Goal: Transaction & Acquisition: Purchase product/service

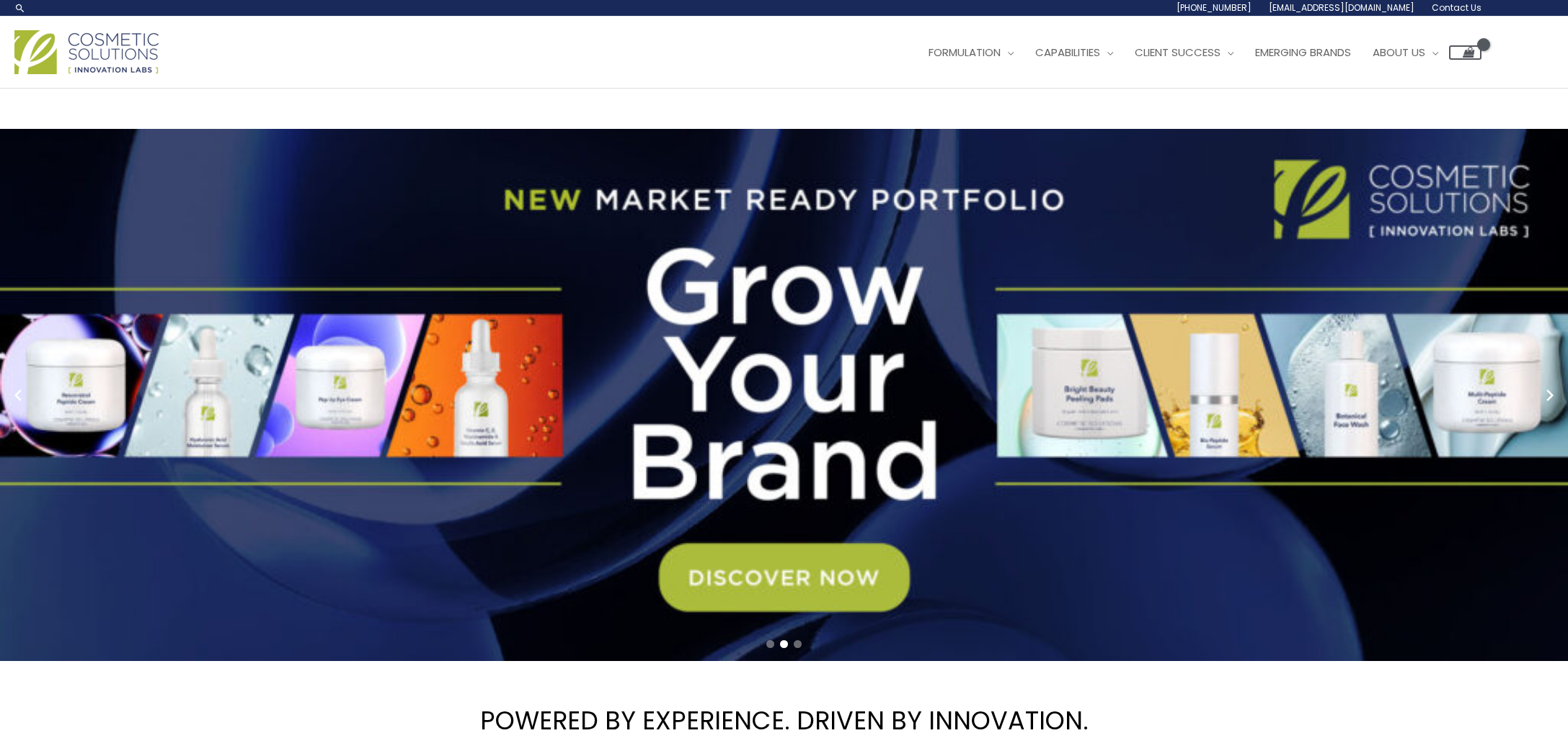
click at [824, 586] on link "2 / 3" at bounding box center [784, 394] width 1568 height 533
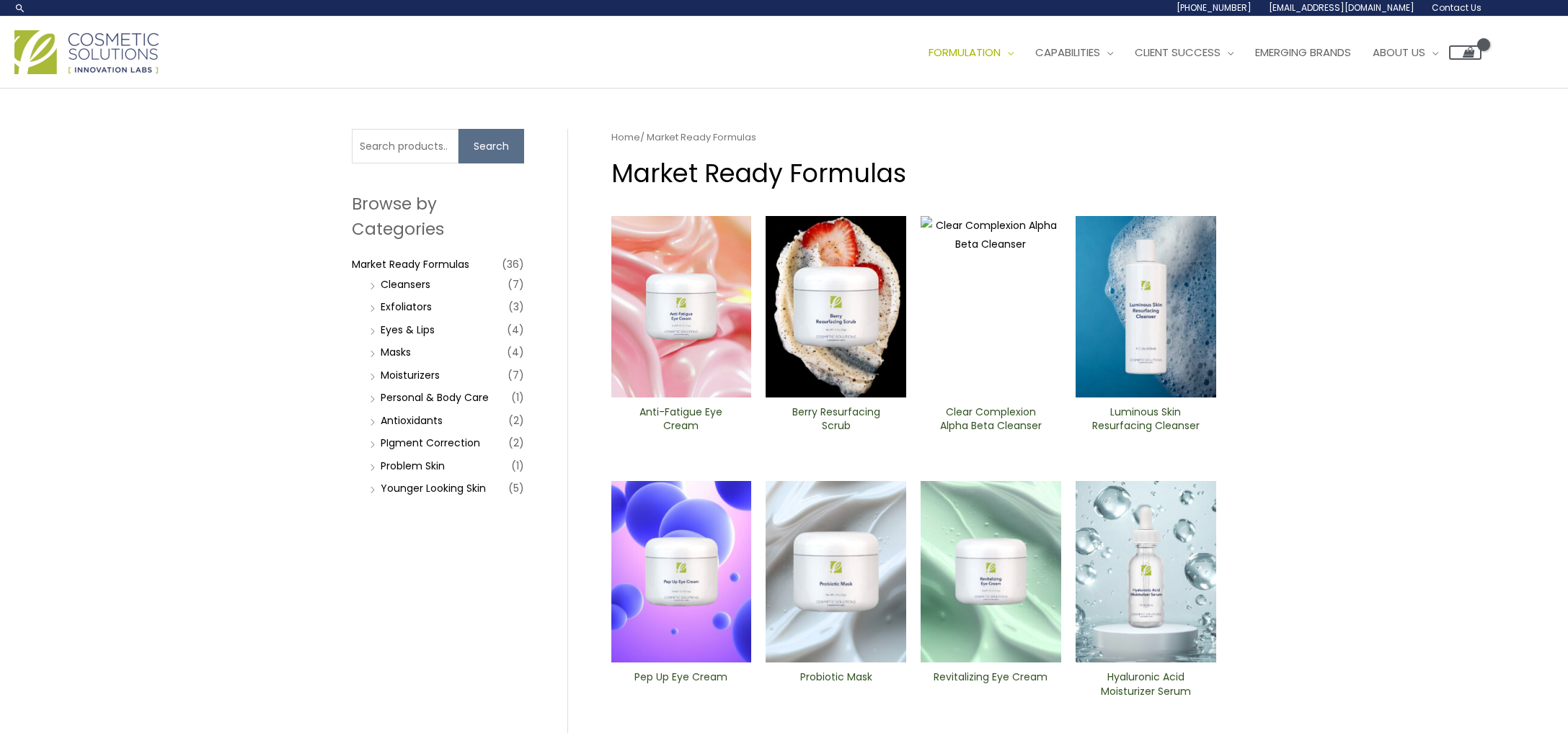
click at [1151, 590] on img at bounding box center [1146, 572] width 140 height 182
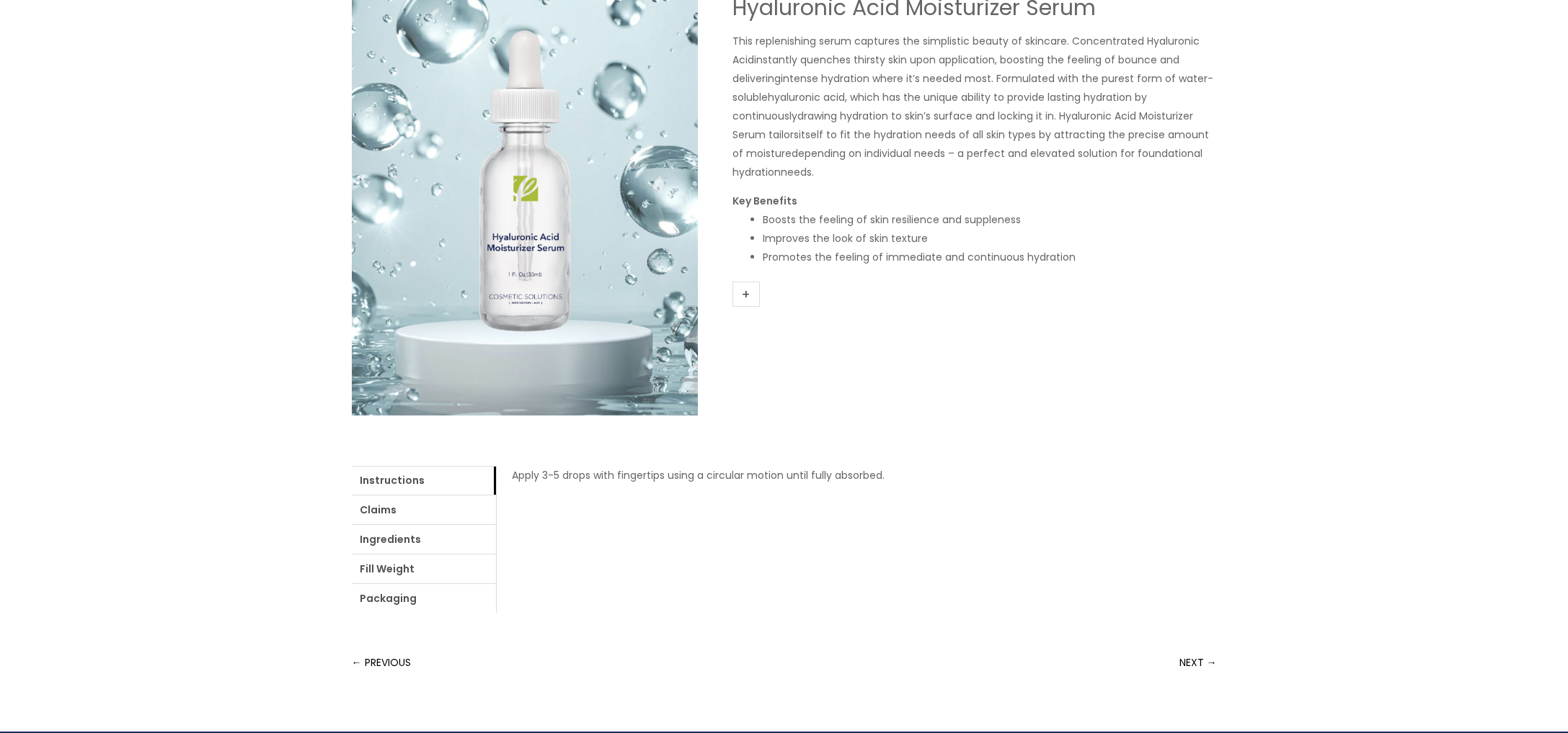
scroll to position [206, 0]
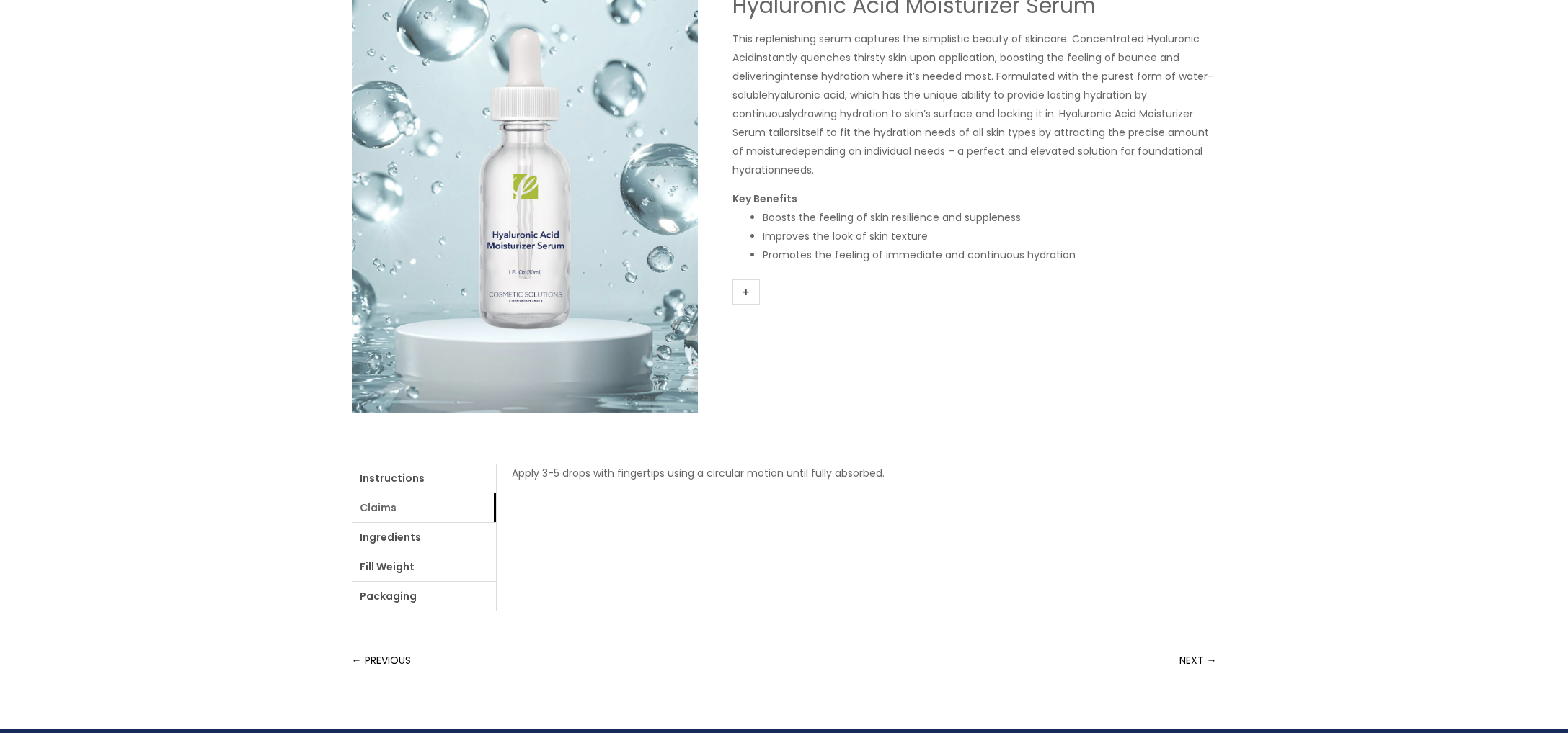
click at [387, 510] on link "Claims" at bounding box center [424, 508] width 145 height 29
